Goal: Task Accomplishment & Management: Complete application form

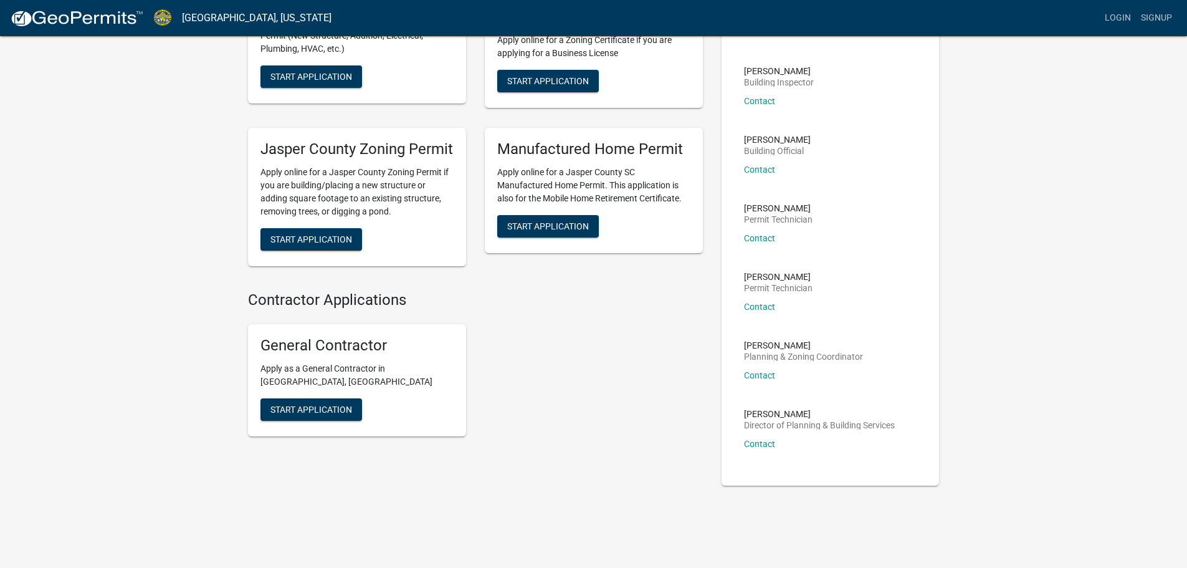
scroll to position [151, 0]
